Goal: Task Accomplishment & Management: Complete application form

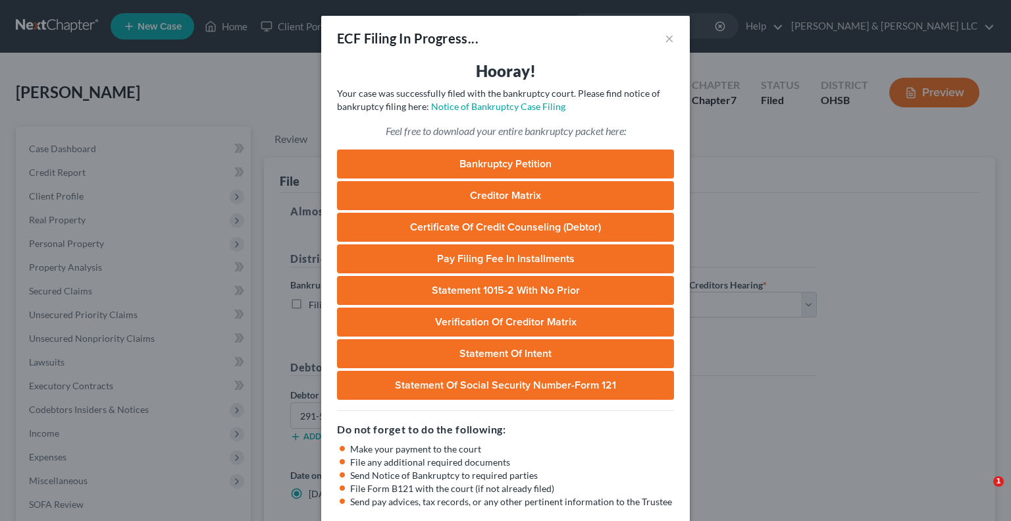
select select "1"
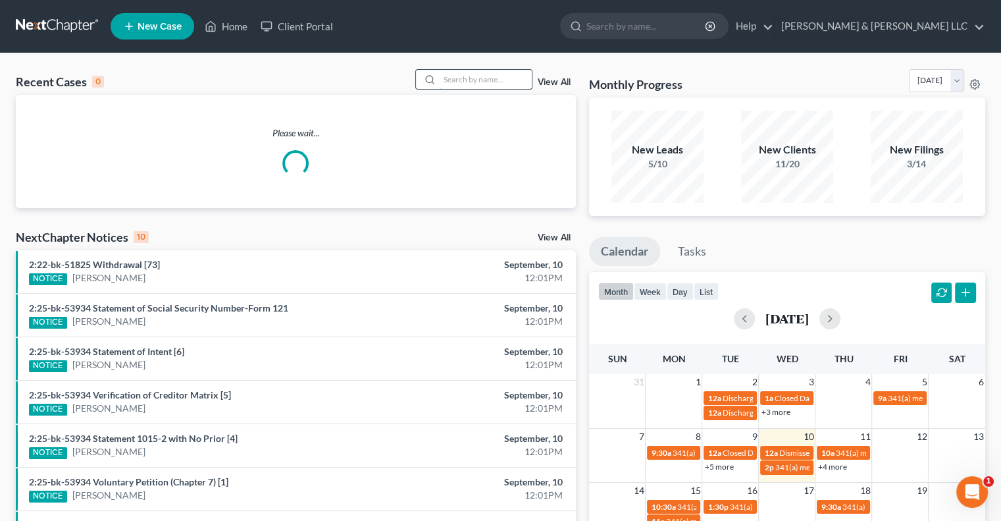
click at [457, 78] on input "search" at bounding box center [486, 79] width 92 height 19
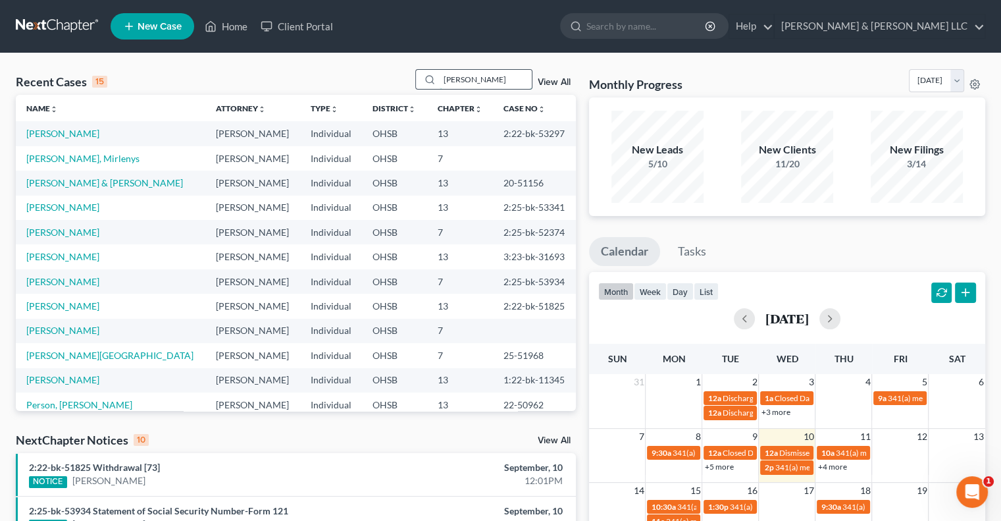
type input "[PERSON_NAME]"
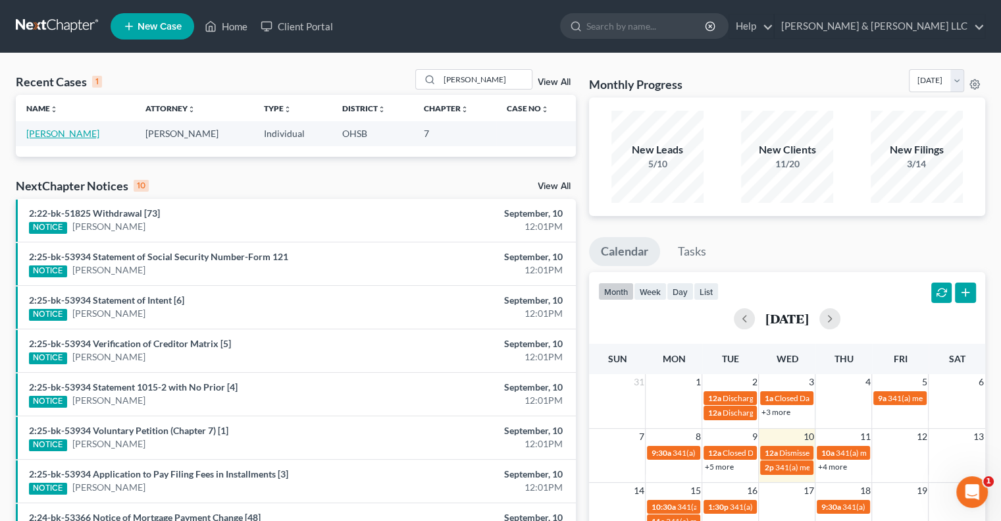
click at [29, 132] on link "[PERSON_NAME]" at bounding box center [62, 133] width 73 height 11
select select "4"
select select "6"
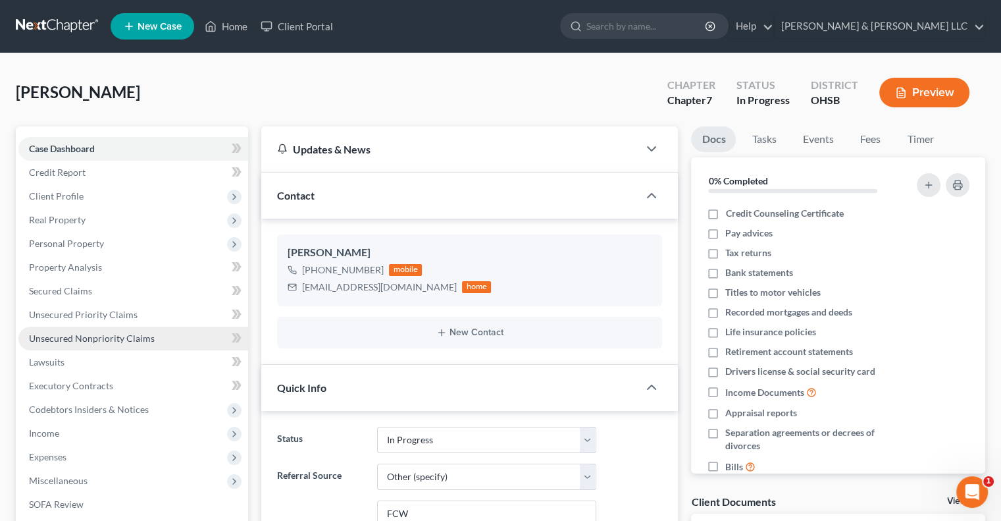
click at [95, 342] on span "Unsecured Nonpriority Claims" at bounding box center [92, 337] width 126 height 11
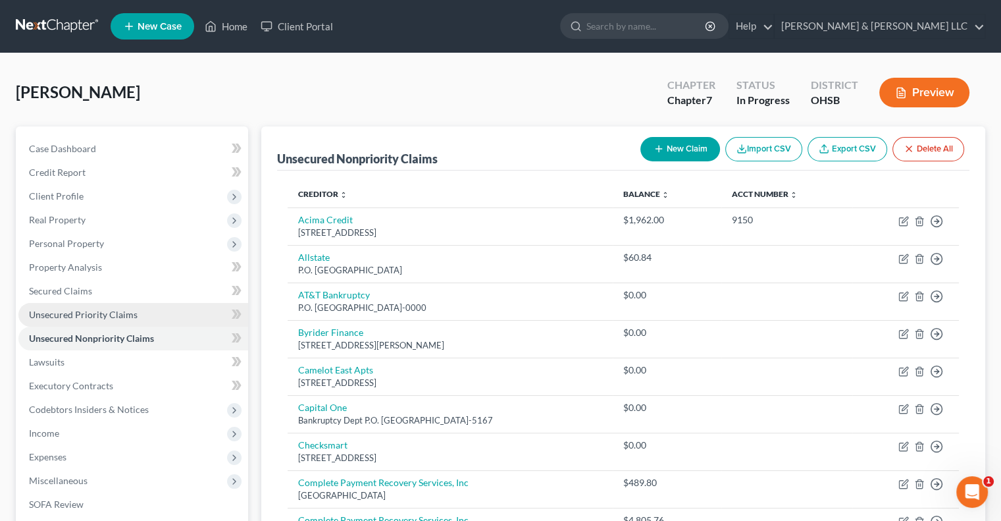
click at [90, 323] on link "Unsecured Priority Claims" at bounding box center [133, 315] width 230 height 24
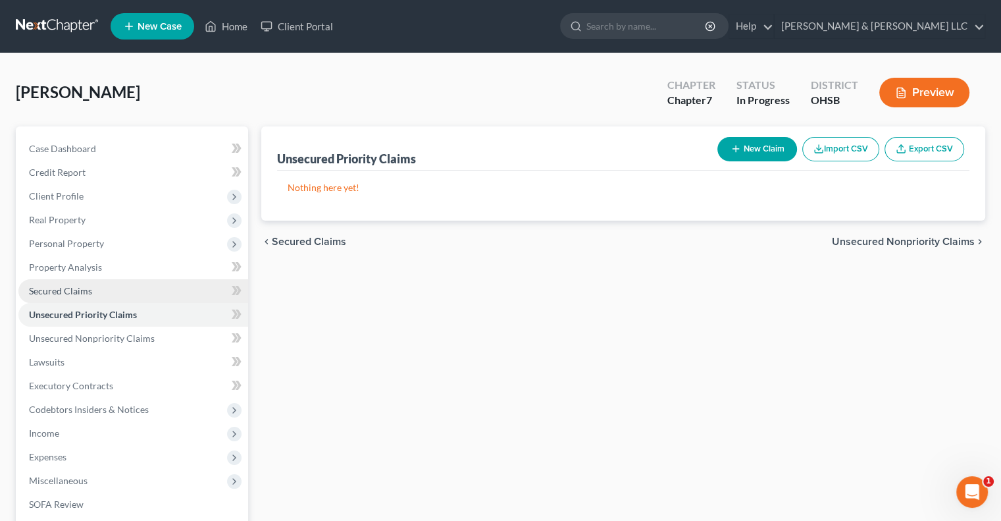
click at [78, 289] on span "Secured Claims" at bounding box center [60, 290] width 63 height 11
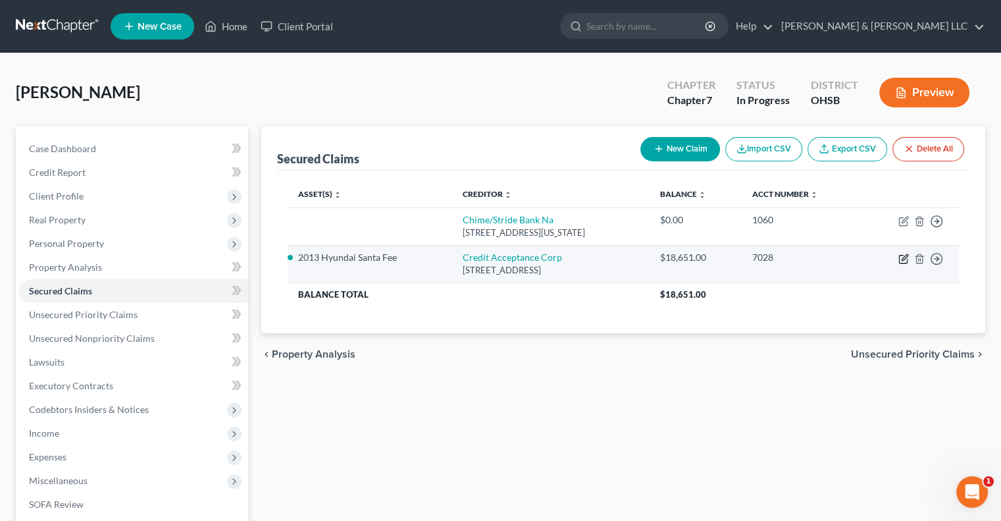
click at [903, 261] on icon "button" at bounding box center [904, 258] width 11 height 11
select select "23"
select select "0"
